Goal: Transaction & Acquisition: Purchase product/service

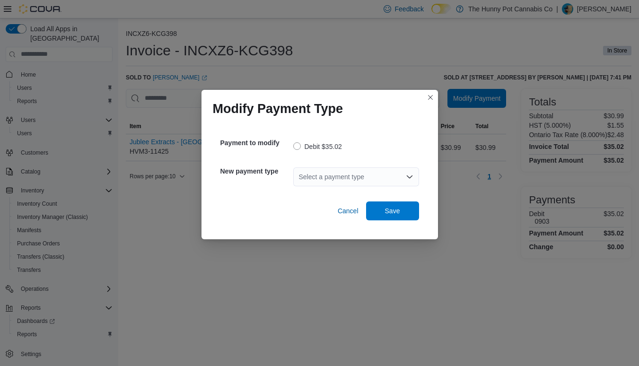
click at [343, 178] on div "Select a payment type" at bounding box center [356, 177] width 126 height 19
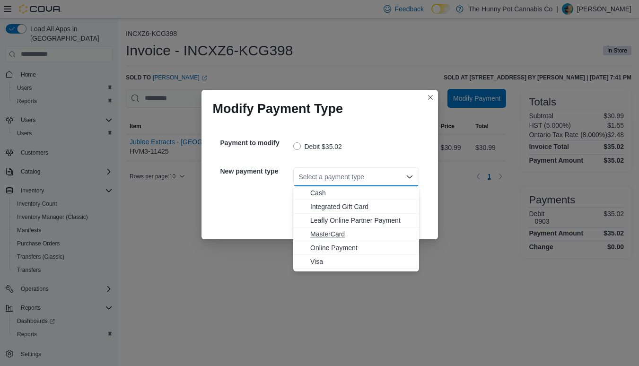
click at [334, 233] on span "MasterCard" at bounding box center [361, 233] width 103 height 9
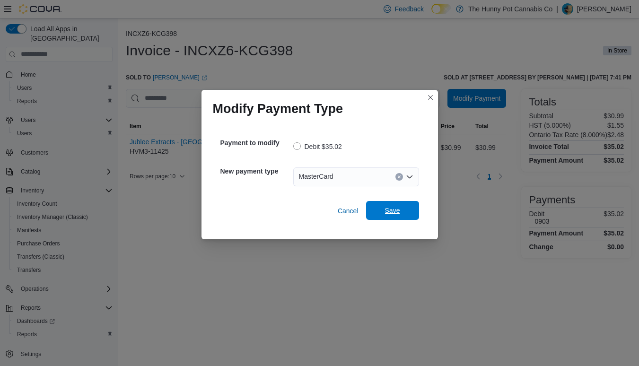
click at [386, 212] on span "Save" at bounding box center [392, 210] width 15 height 9
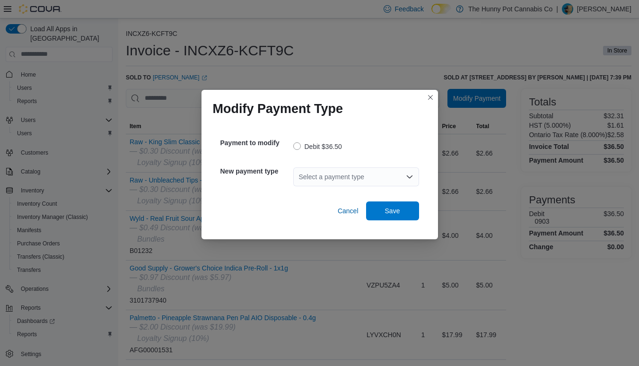
click at [360, 176] on div "Select a payment type" at bounding box center [356, 177] width 126 height 19
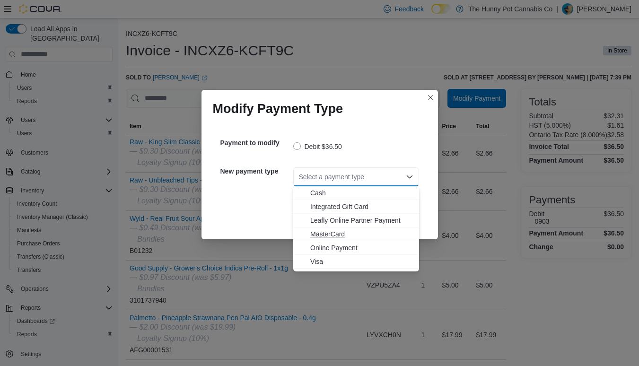
click at [335, 233] on span "MasterCard" at bounding box center [361, 233] width 103 height 9
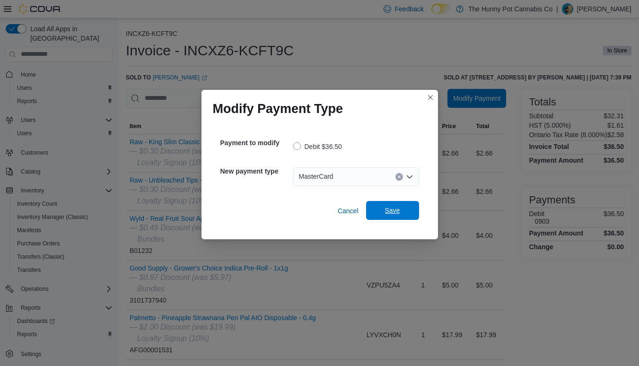
click at [393, 213] on span "Save" at bounding box center [392, 210] width 15 height 9
